Goal: Check status: Check status

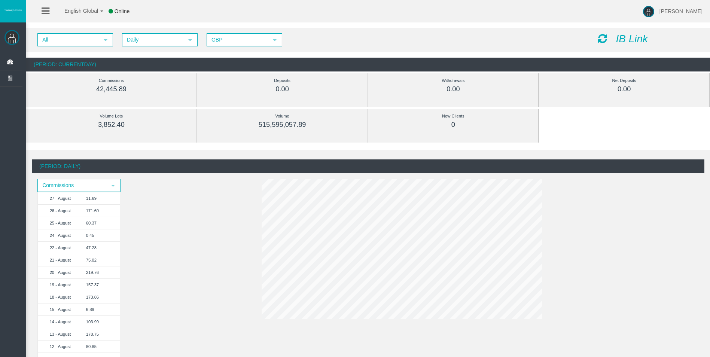
click at [601, 42] on icon at bounding box center [602, 38] width 9 height 10
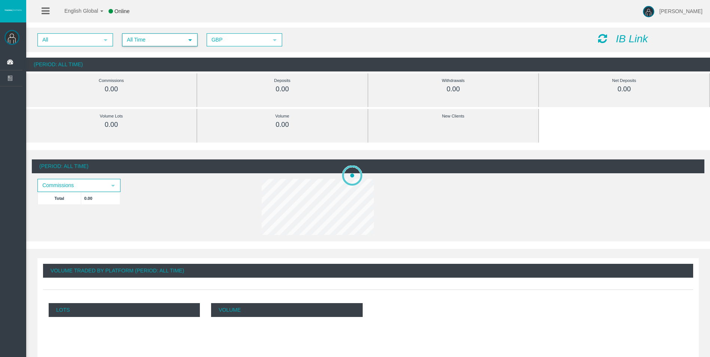
click at [180, 41] on span "All Time" at bounding box center [153, 40] width 61 height 12
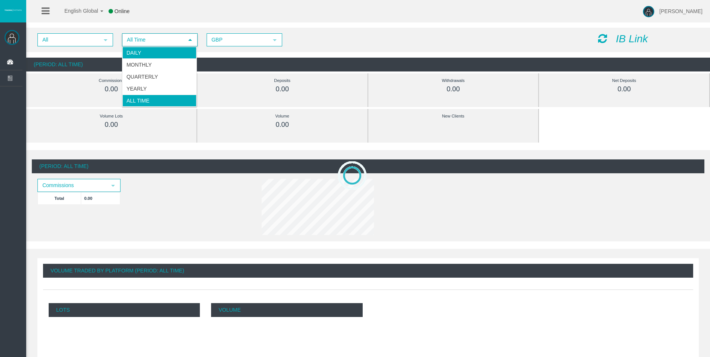
click at [174, 52] on li "Daily" at bounding box center [159, 53] width 74 height 12
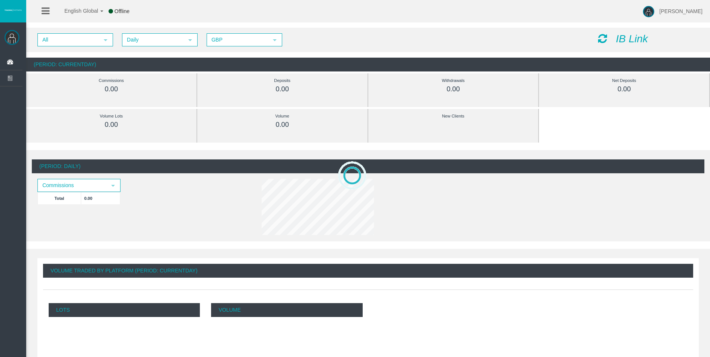
click at [600, 41] on icon at bounding box center [602, 38] width 9 height 10
click at [602, 39] on icon at bounding box center [602, 38] width 9 height 10
click at [175, 40] on span "All Time" at bounding box center [153, 40] width 61 height 12
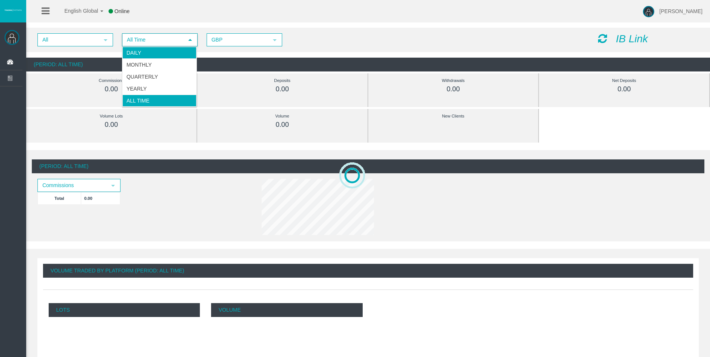
click at [179, 50] on li "Daily" at bounding box center [159, 53] width 74 height 12
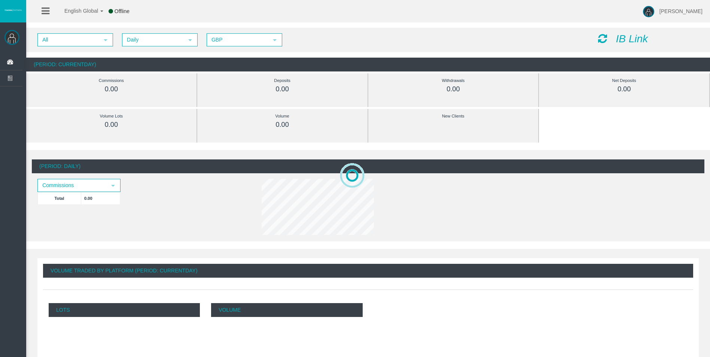
click at [602, 36] on icon at bounding box center [602, 38] width 9 height 10
click at [176, 38] on span "All Time" at bounding box center [153, 40] width 61 height 12
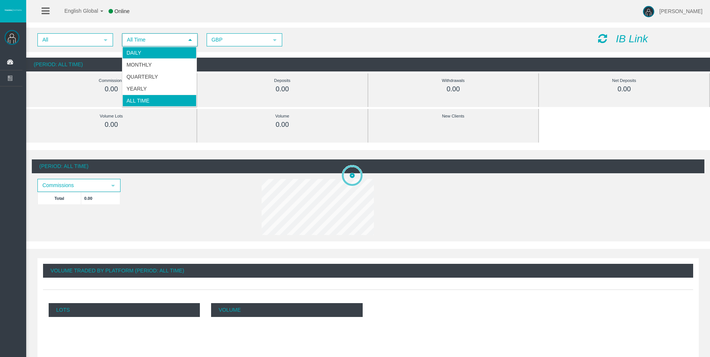
click at [164, 55] on li "Daily" at bounding box center [159, 53] width 74 height 12
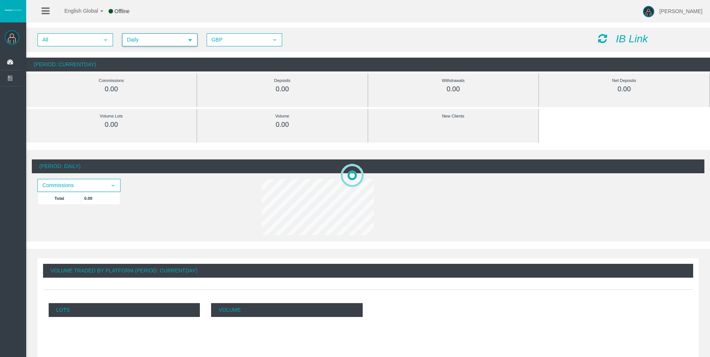
click at [603, 39] on icon at bounding box center [602, 38] width 9 height 10
click at [600, 37] on icon at bounding box center [602, 38] width 9 height 10
